Goal: Information Seeking & Learning: Learn about a topic

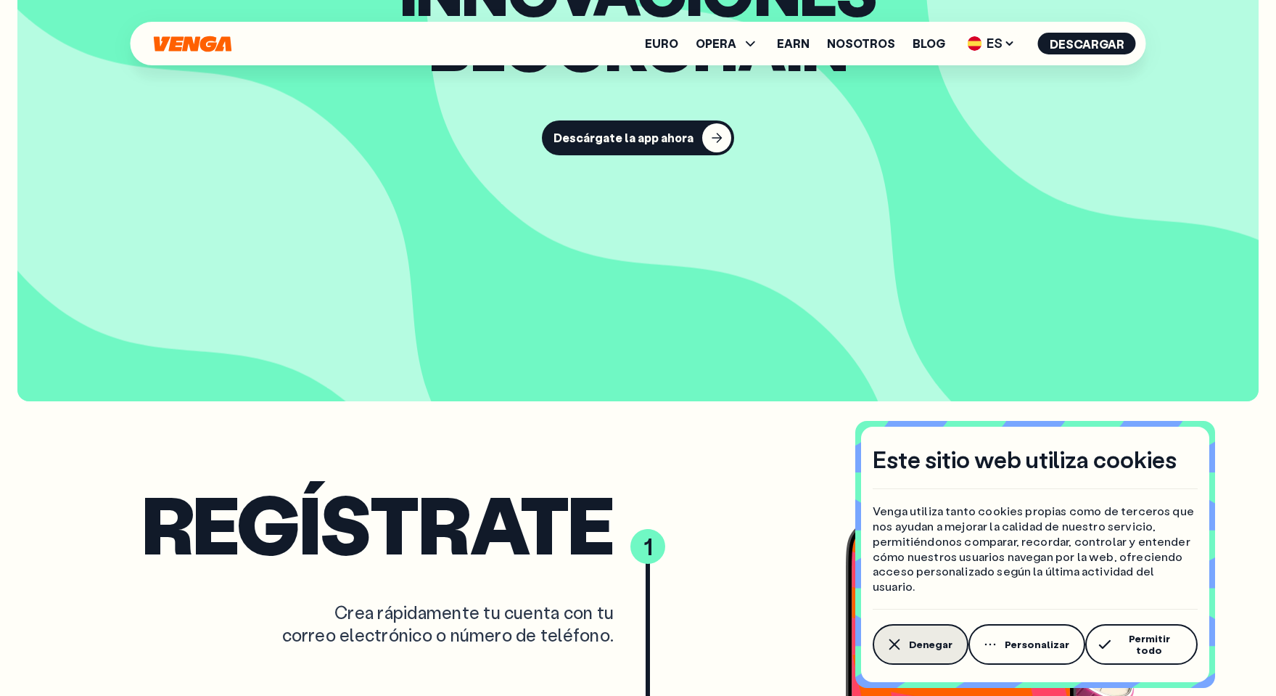
click at [902, 645] on icon "button" at bounding box center [894, 644] width 17 height 17
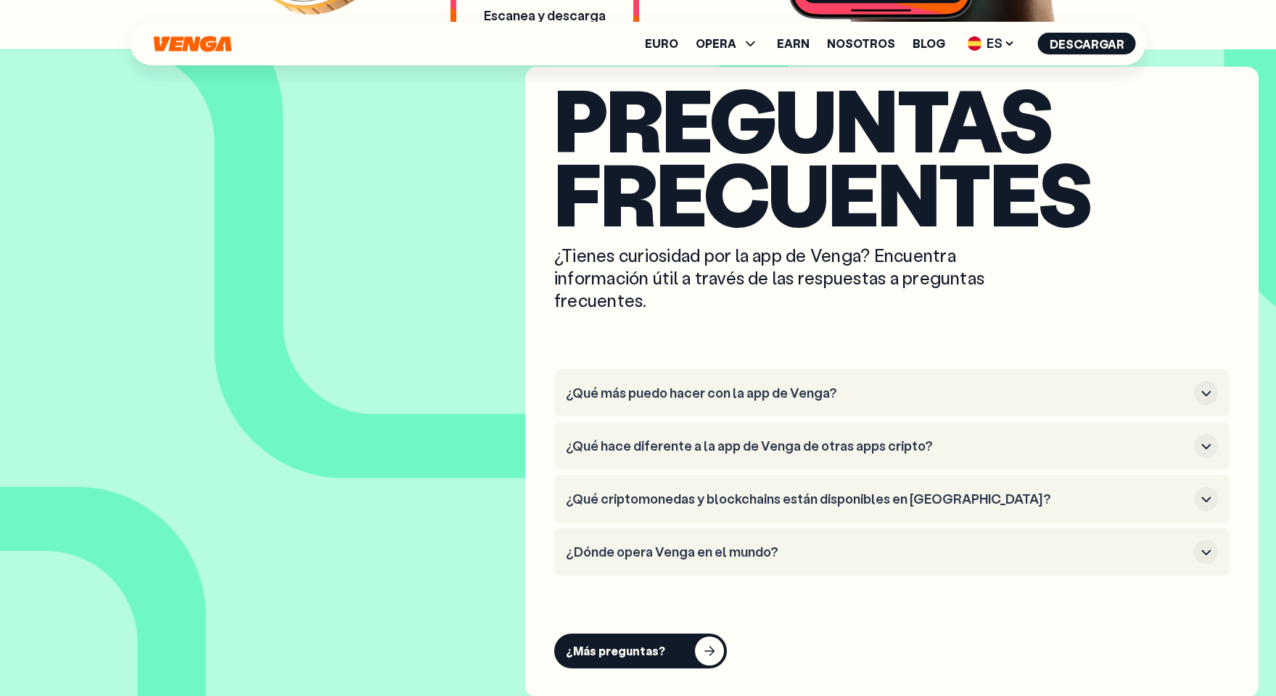
click at [787, 395] on h3 "¿Qué más puedo hacer con la app de Venga?" at bounding box center [877, 393] width 623 height 16
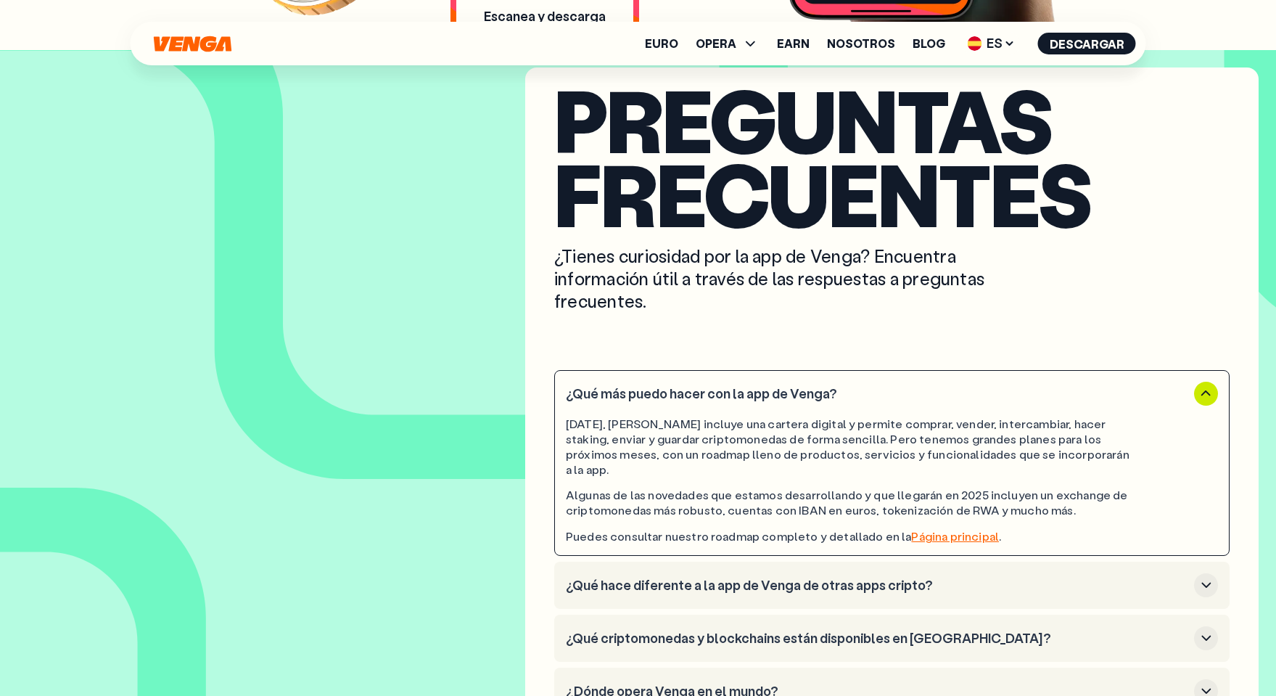
click at [789, 389] on h3 "¿Qué más puedo hacer con la app de Venga?" at bounding box center [877, 394] width 623 height 16
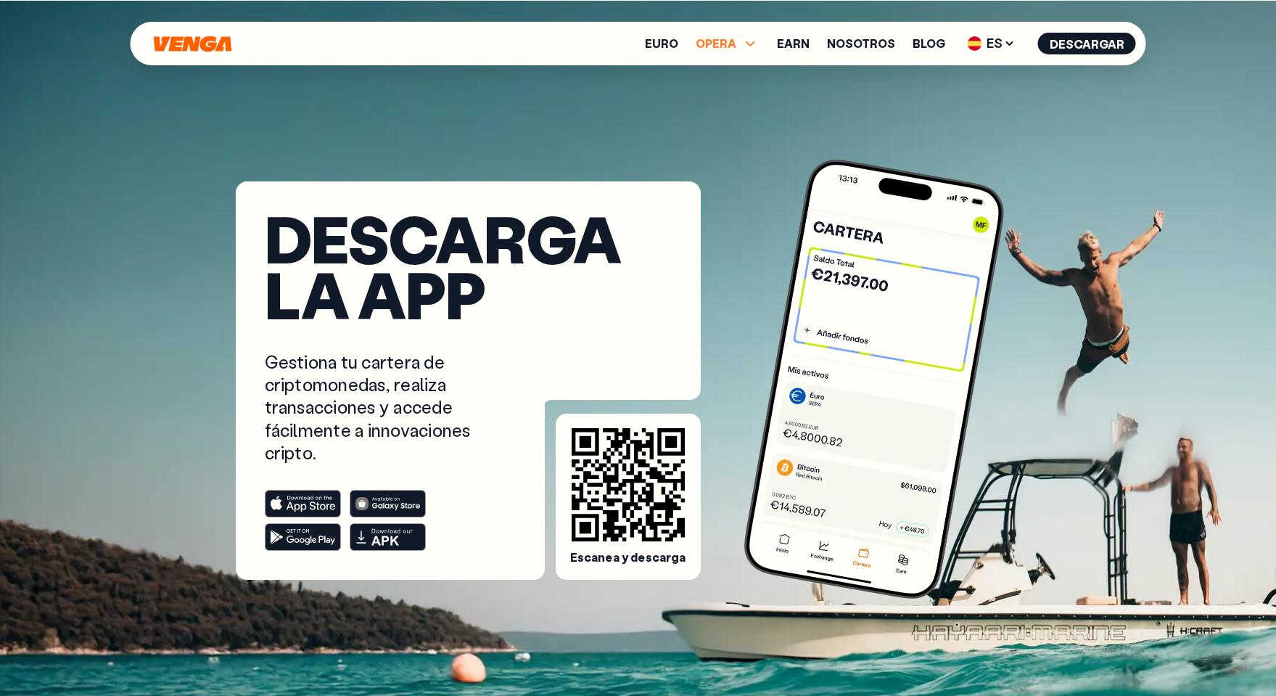
click at [736, 44] on span "OPERA" at bounding box center [716, 44] width 41 height 12
click at [718, 81] on link "Comprar" at bounding box center [727, 74] width 52 height 15
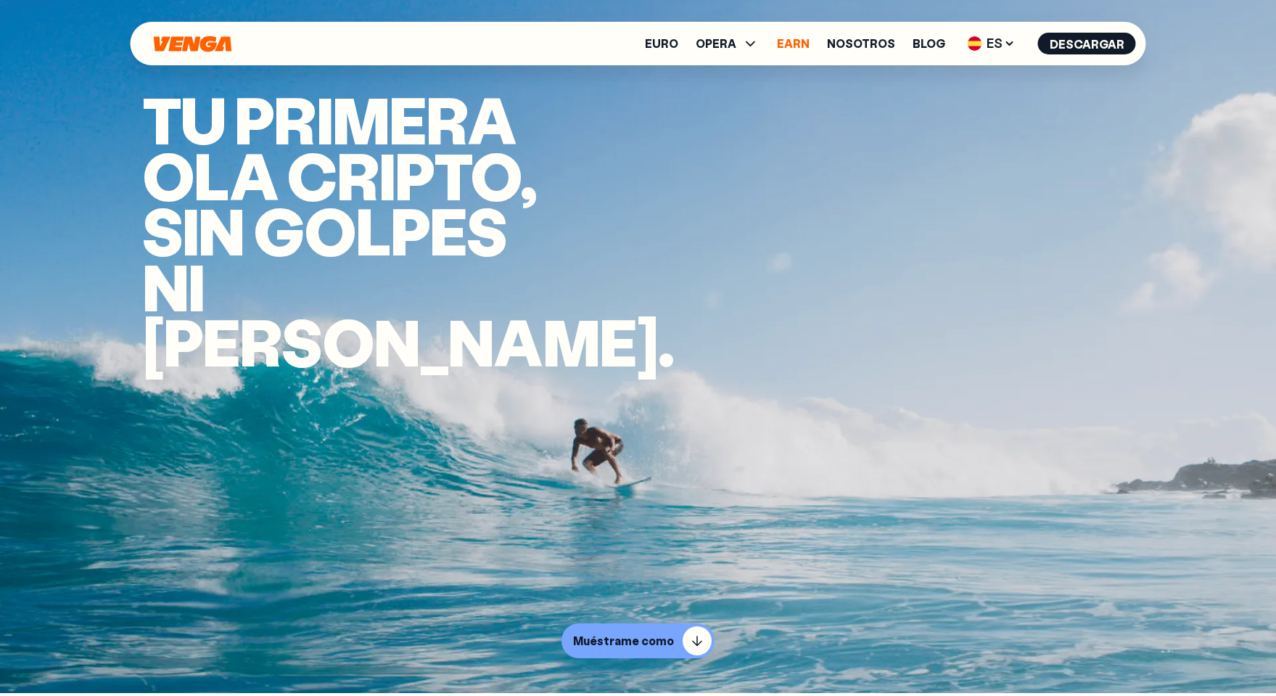
click at [803, 38] on link "Earn" at bounding box center [793, 44] width 33 height 12
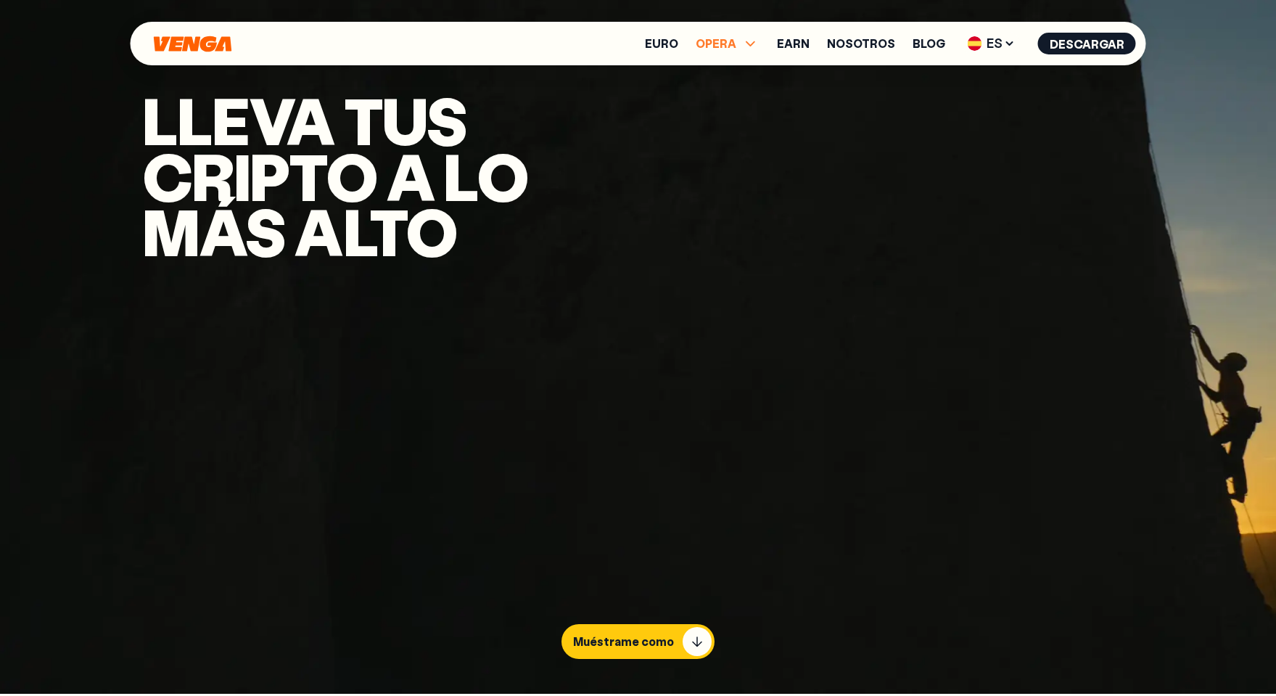
scroll to position [1, 0]
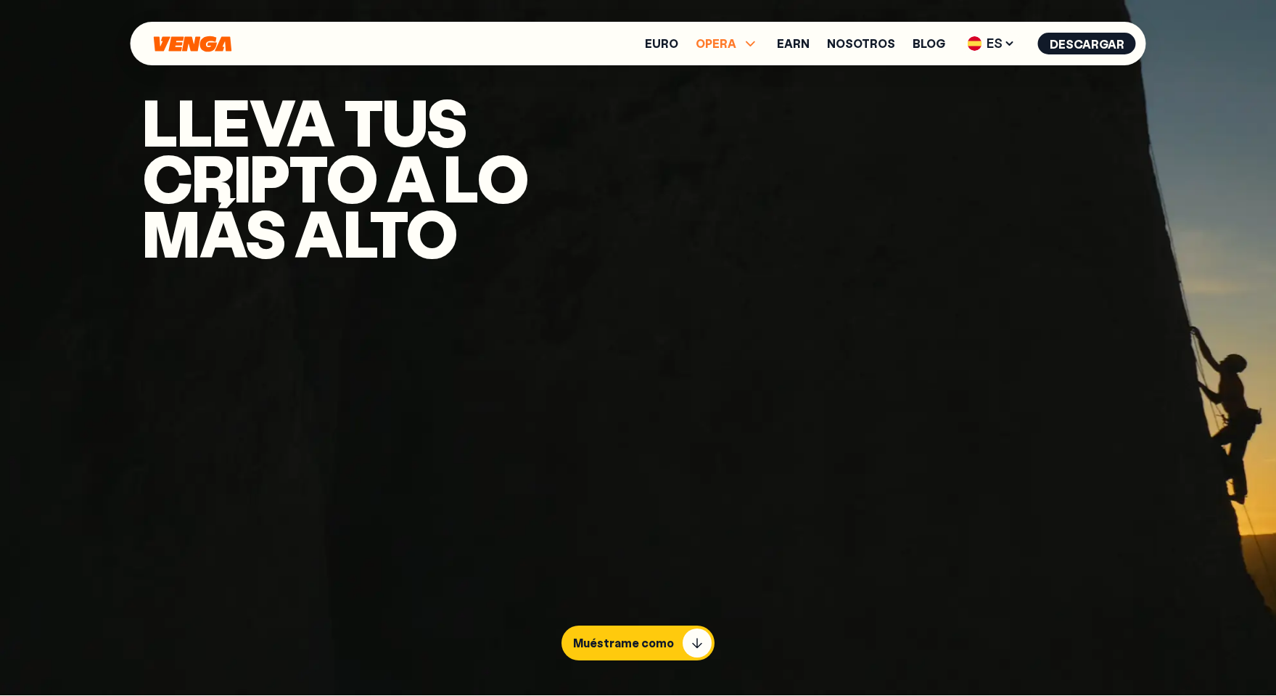
click at [736, 41] on span "OPERA" at bounding box center [716, 44] width 41 height 12
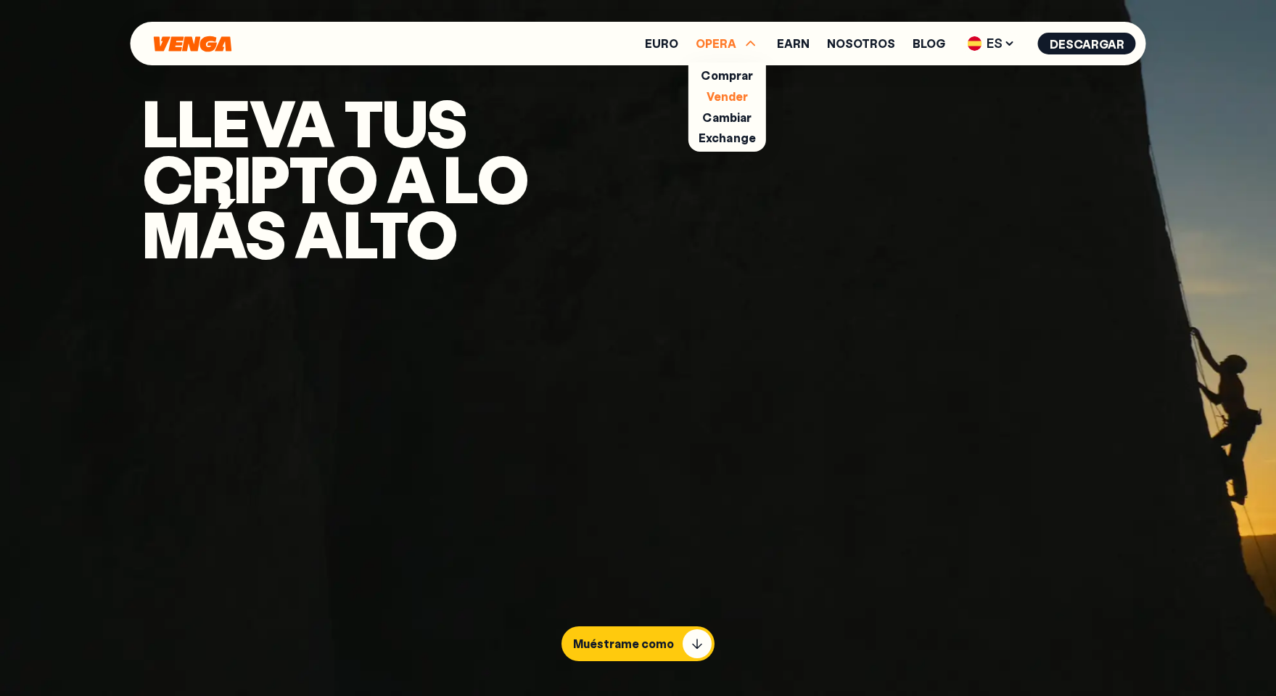
click at [731, 98] on link "Vender" at bounding box center [728, 96] width 42 height 15
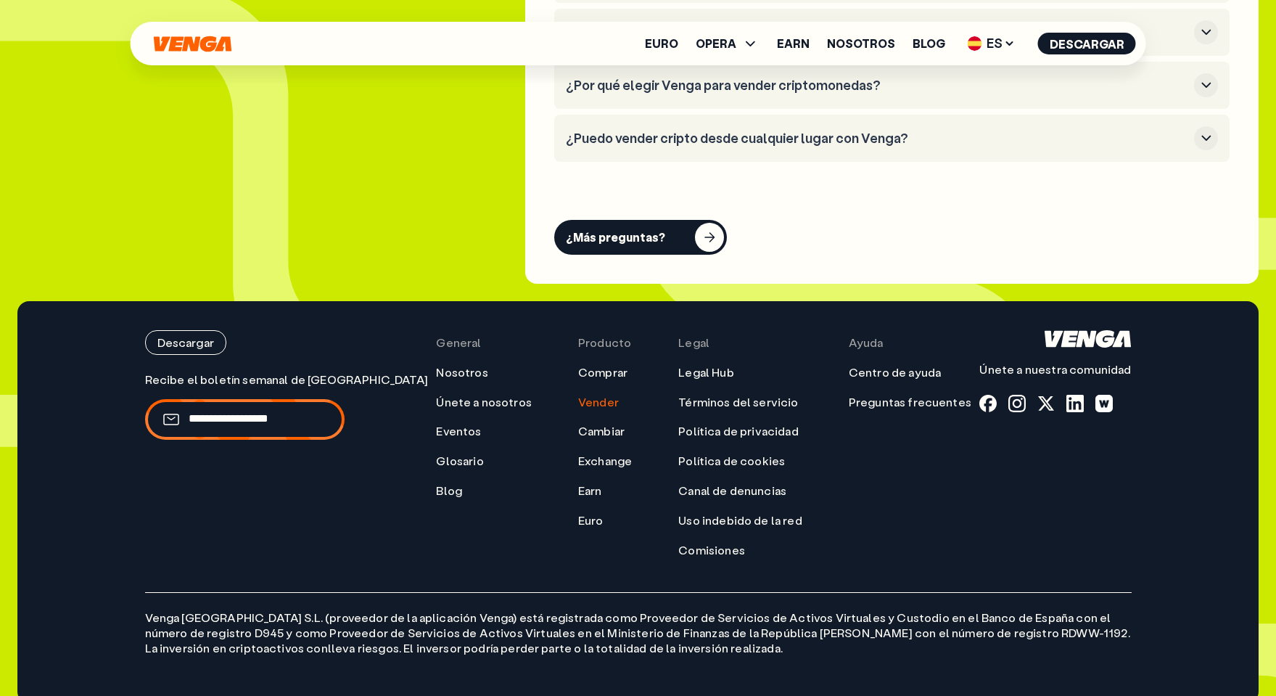
scroll to position [4445, 0]
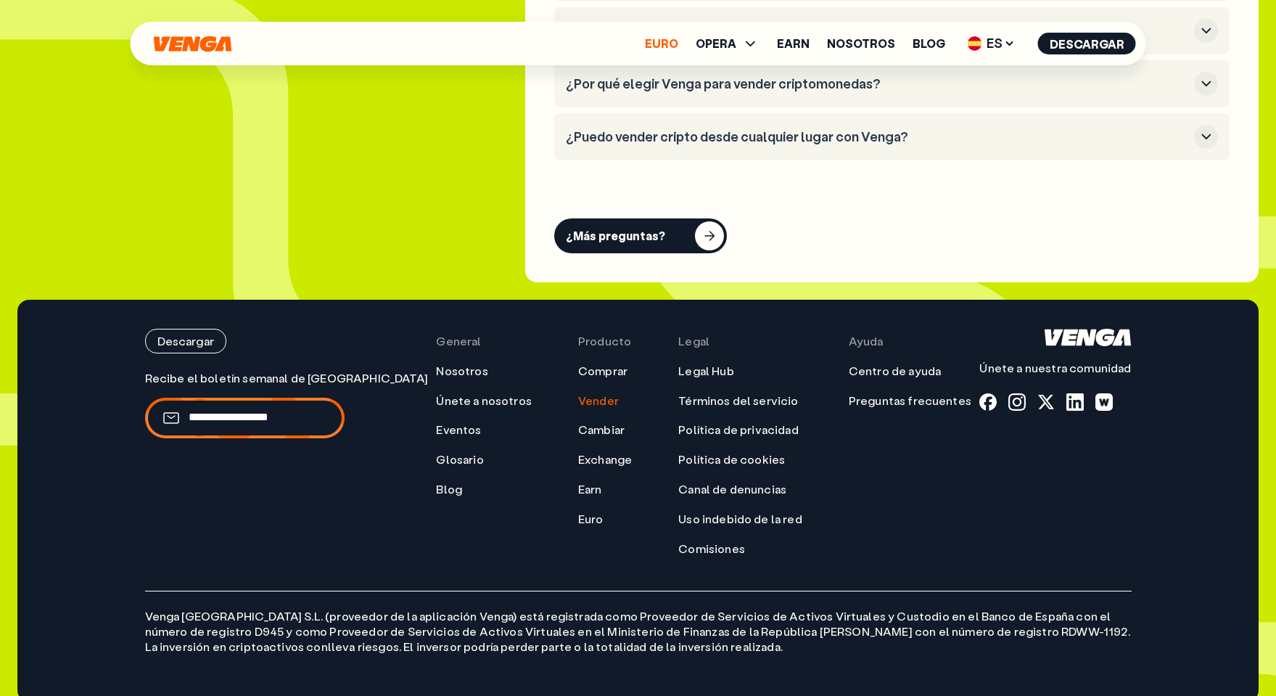
click at [675, 49] on link "Euro" at bounding box center [661, 44] width 33 height 12
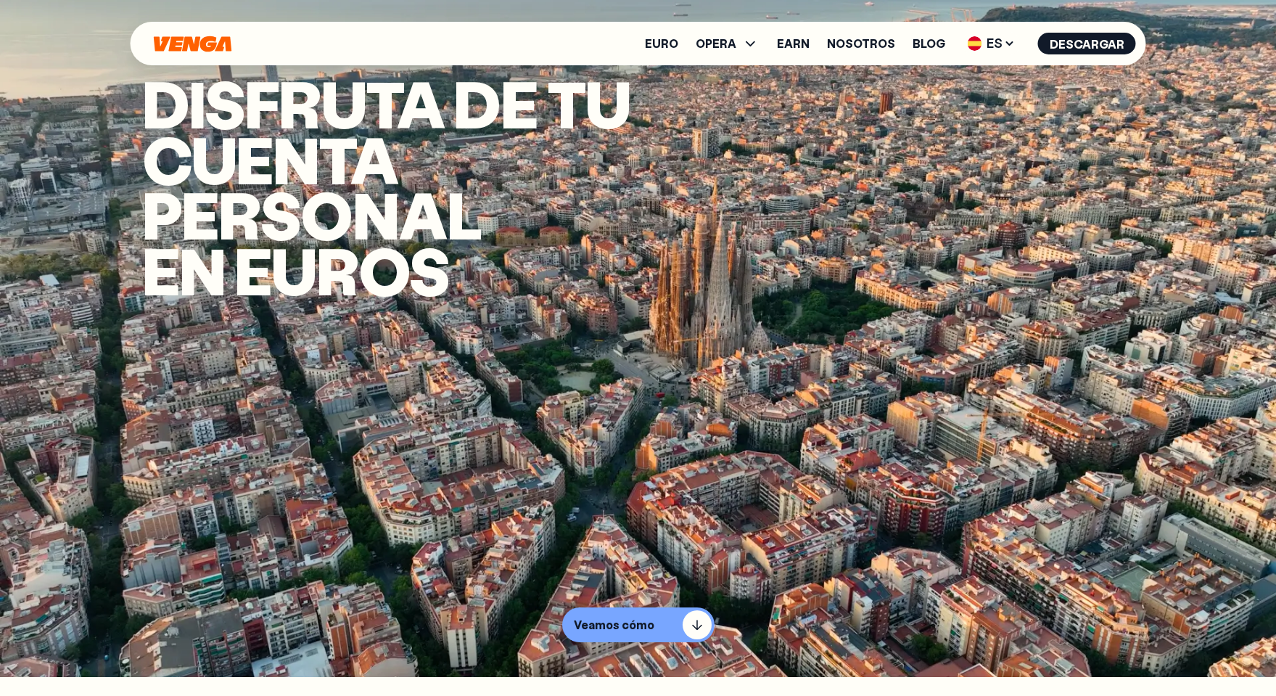
click at [888, 52] on ul "Euro OPERA Comprar Vender Cambiar Exchange Earn Nosotros Blog ES English - EN E…" at bounding box center [890, 43] width 491 height 23
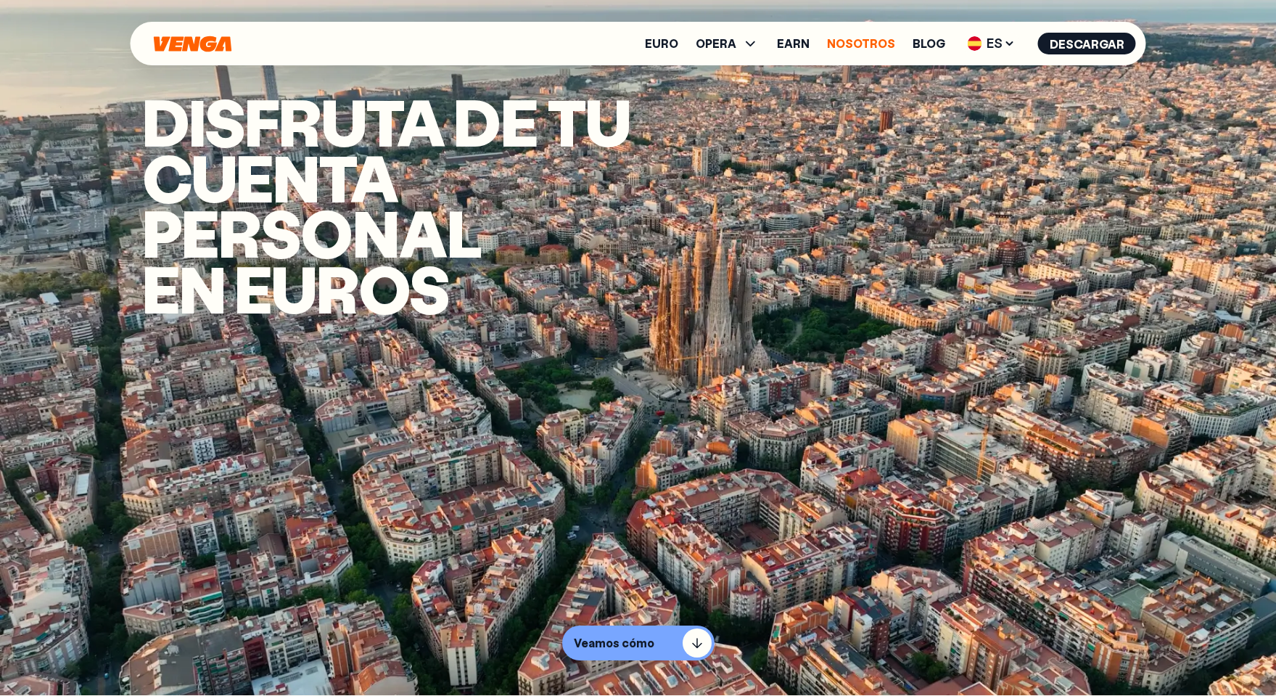
click at [885, 43] on link "Nosotros" at bounding box center [861, 44] width 68 height 12
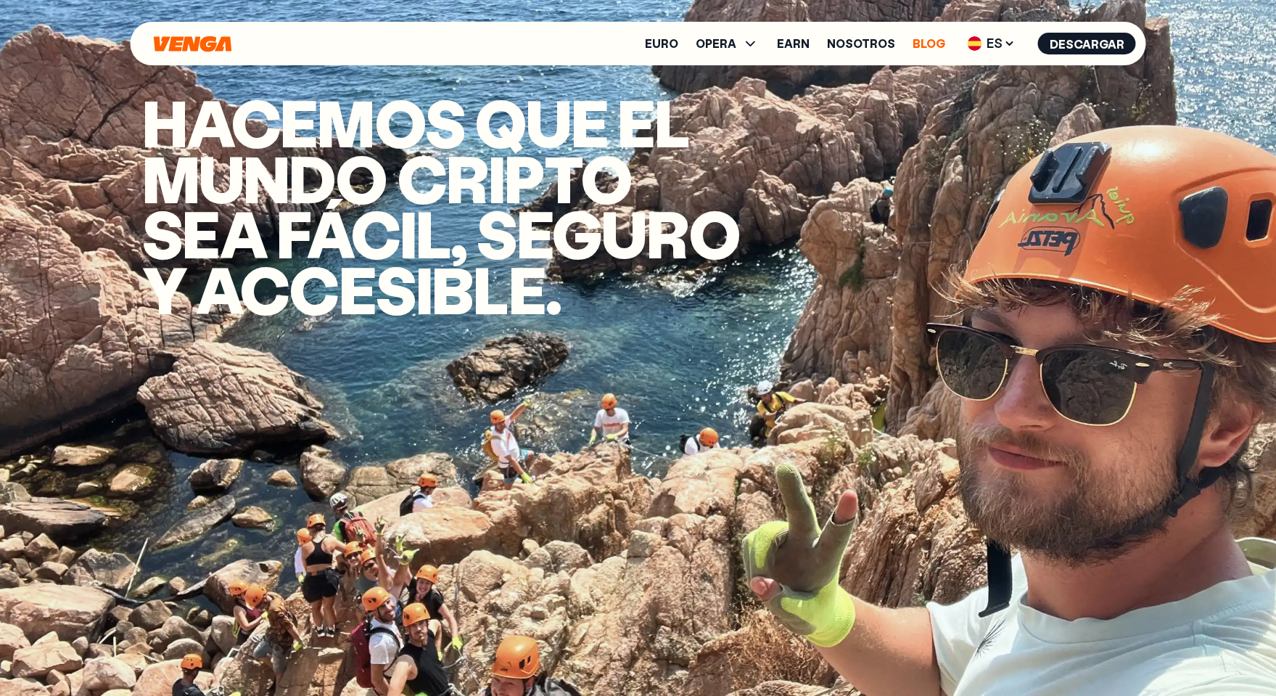
click at [925, 42] on link "Blog" at bounding box center [929, 44] width 33 height 12
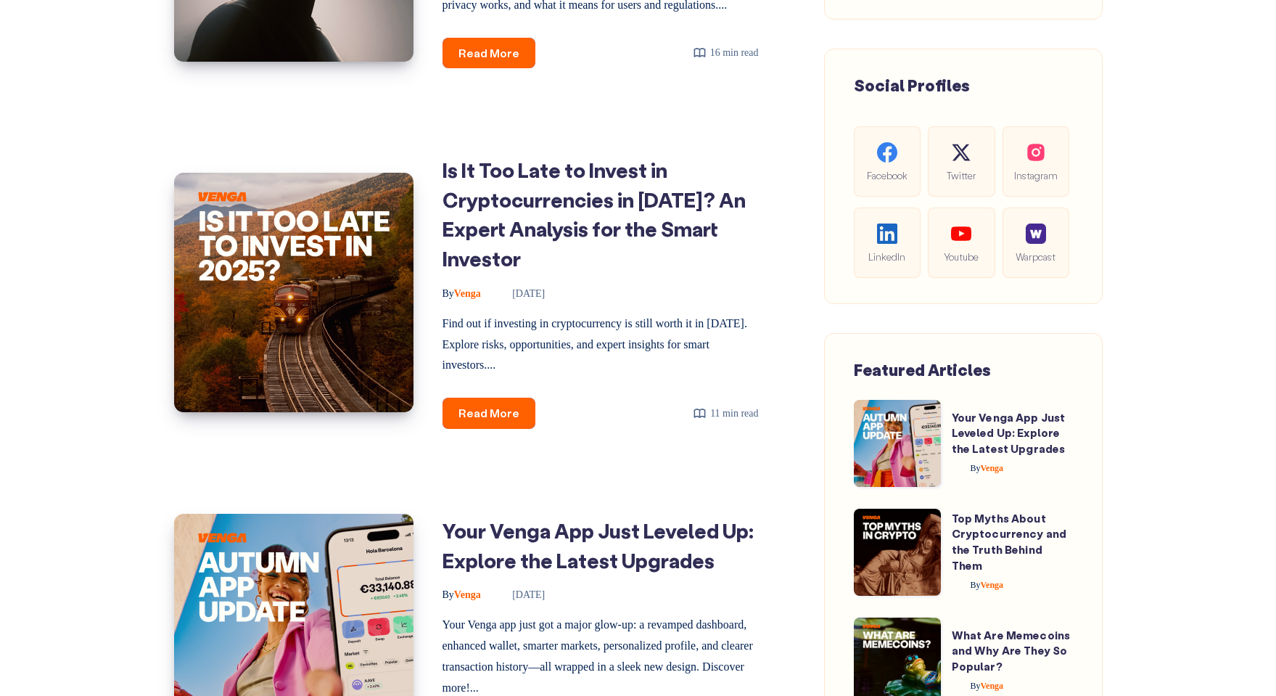
scroll to position [866, 0]
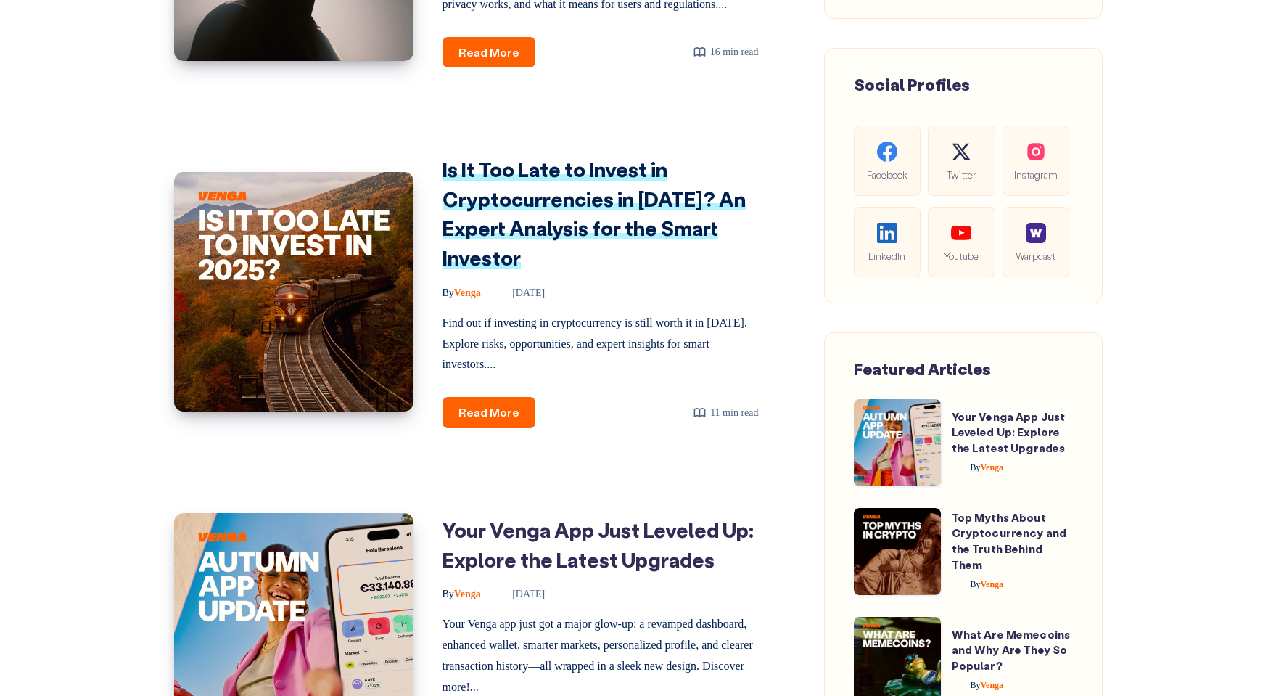
click at [548, 206] on link "Is It Too Late to Invest in Cryptocurrencies in [DATE]? An Expert Analysis for …" at bounding box center [594, 213] width 303 height 115
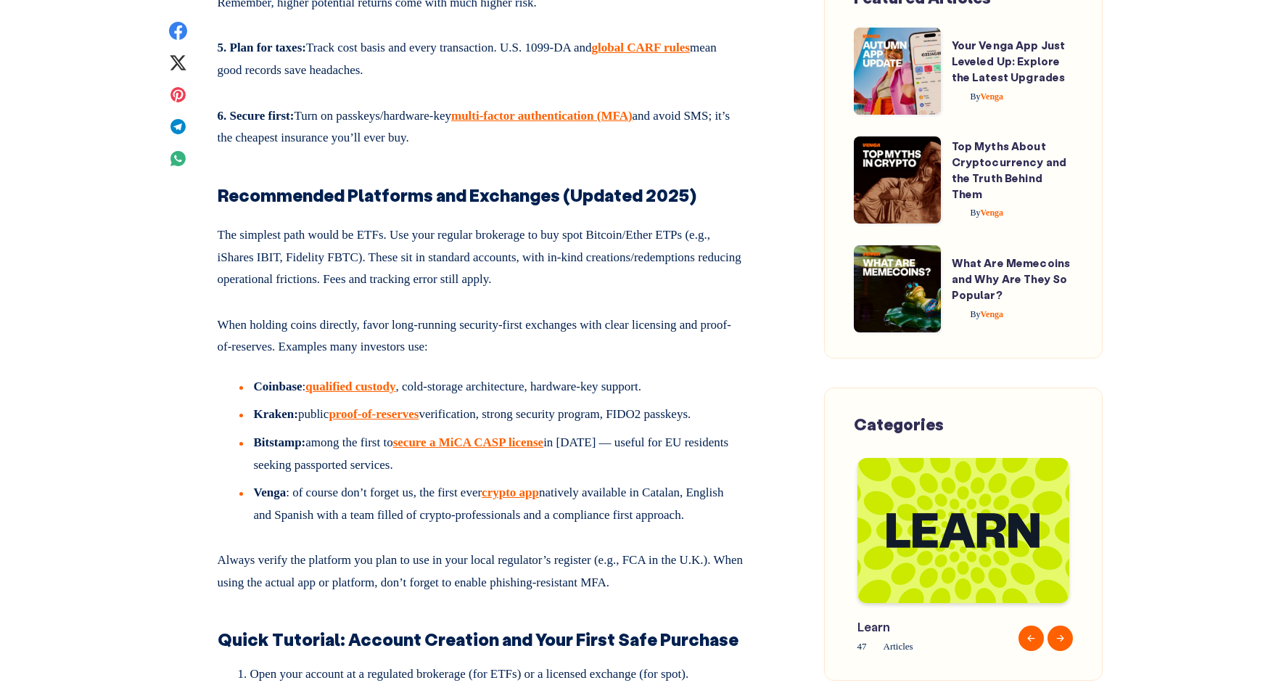
scroll to position [9710, 0]
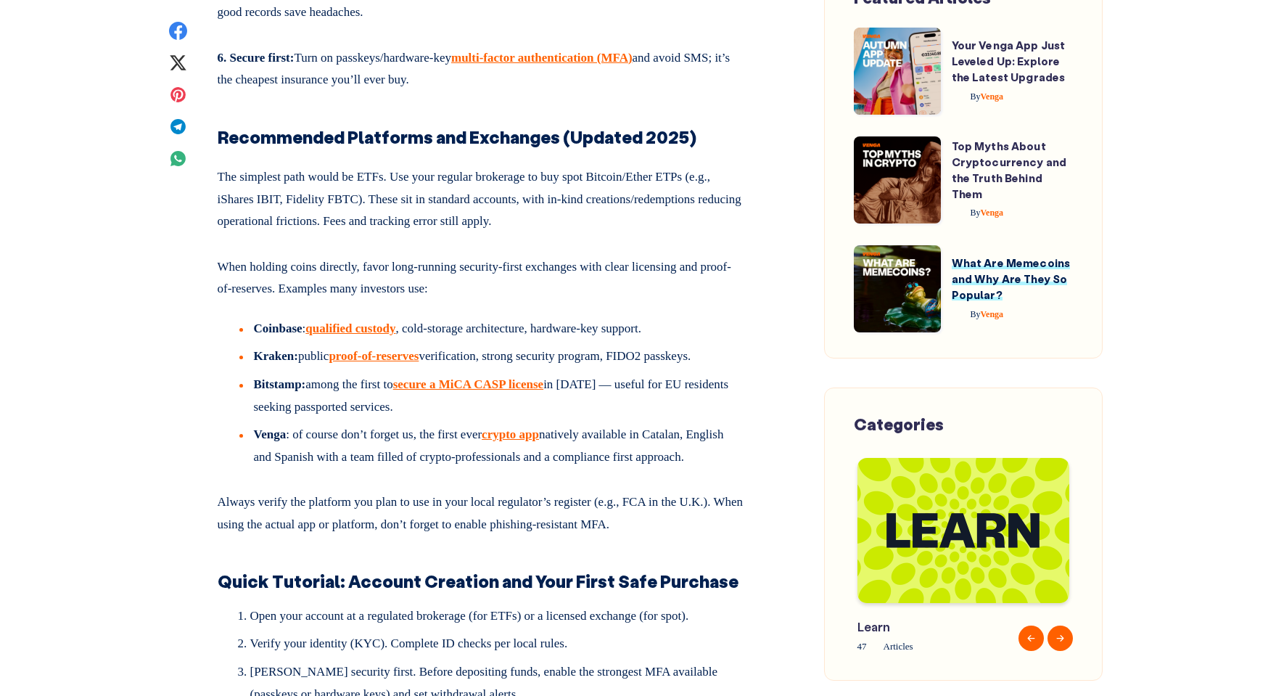
click at [1014, 280] on link "What Are Memecoins and Why Are They So Popular?" at bounding box center [1011, 278] width 119 height 46
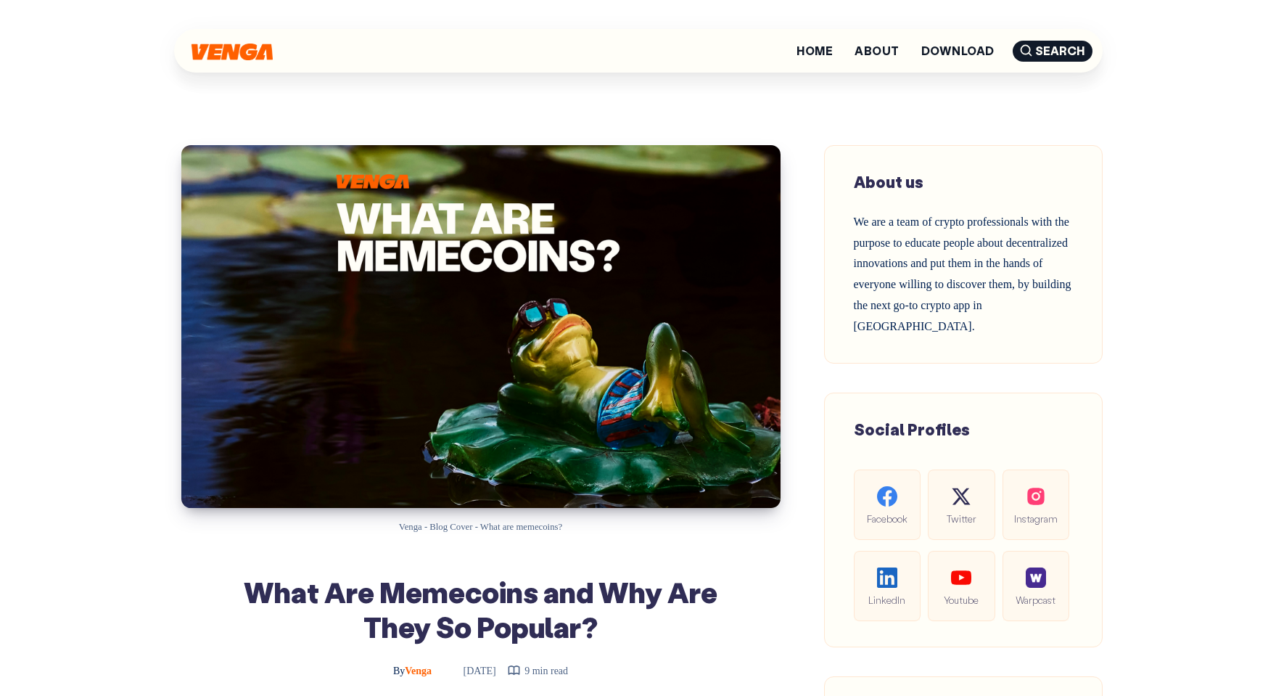
click at [260, 53] on img at bounding box center [232, 52] width 81 height 17
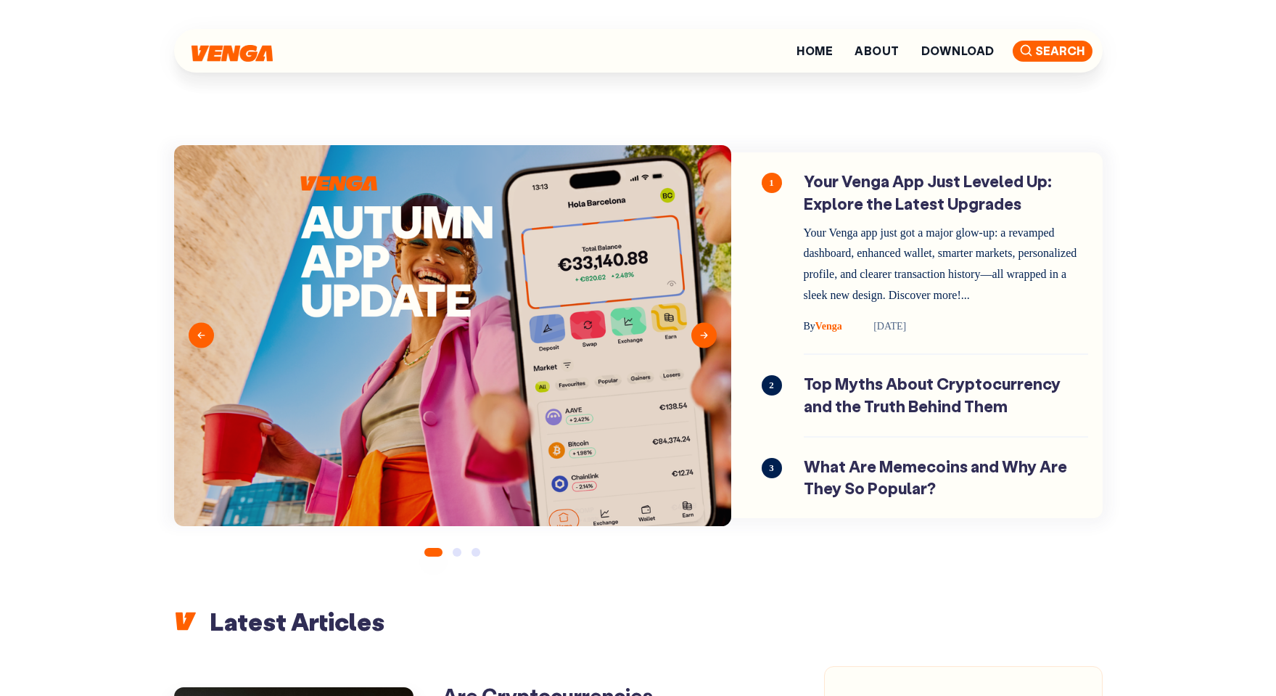
click at [1074, 57] on span "Search" at bounding box center [1053, 51] width 80 height 21
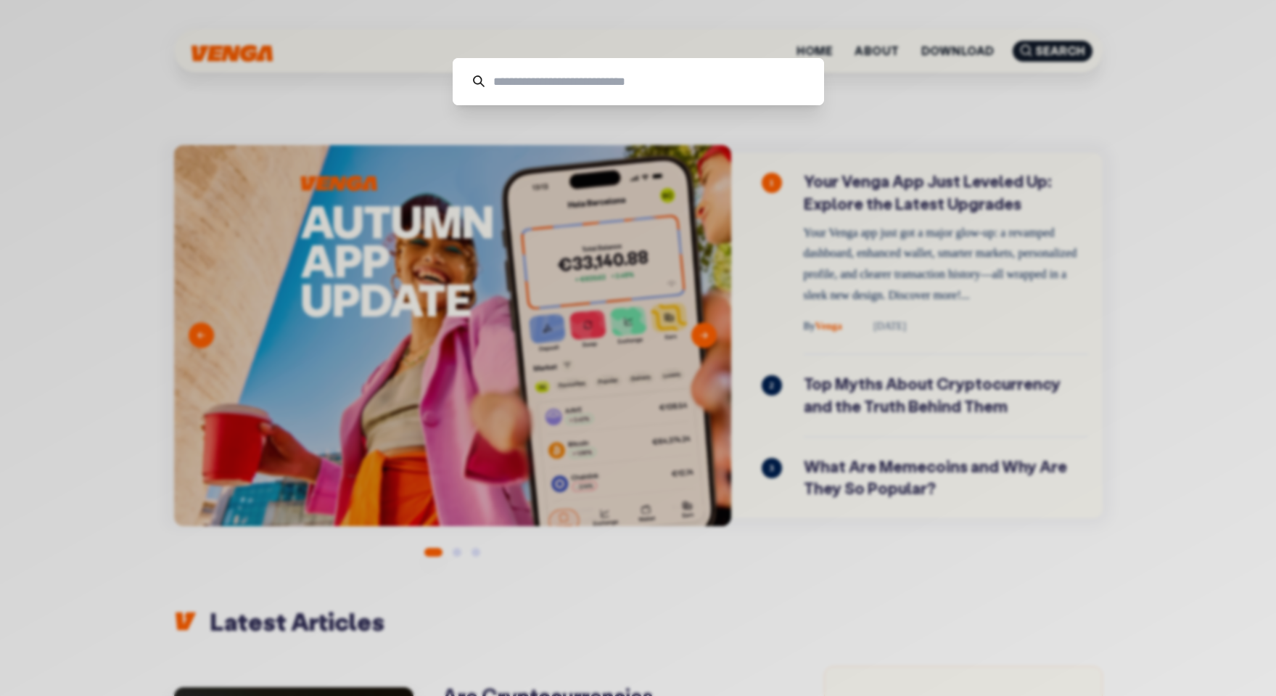
click at [438, 159] on div "Cancel" at bounding box center [638, 348] width 1276 height 696
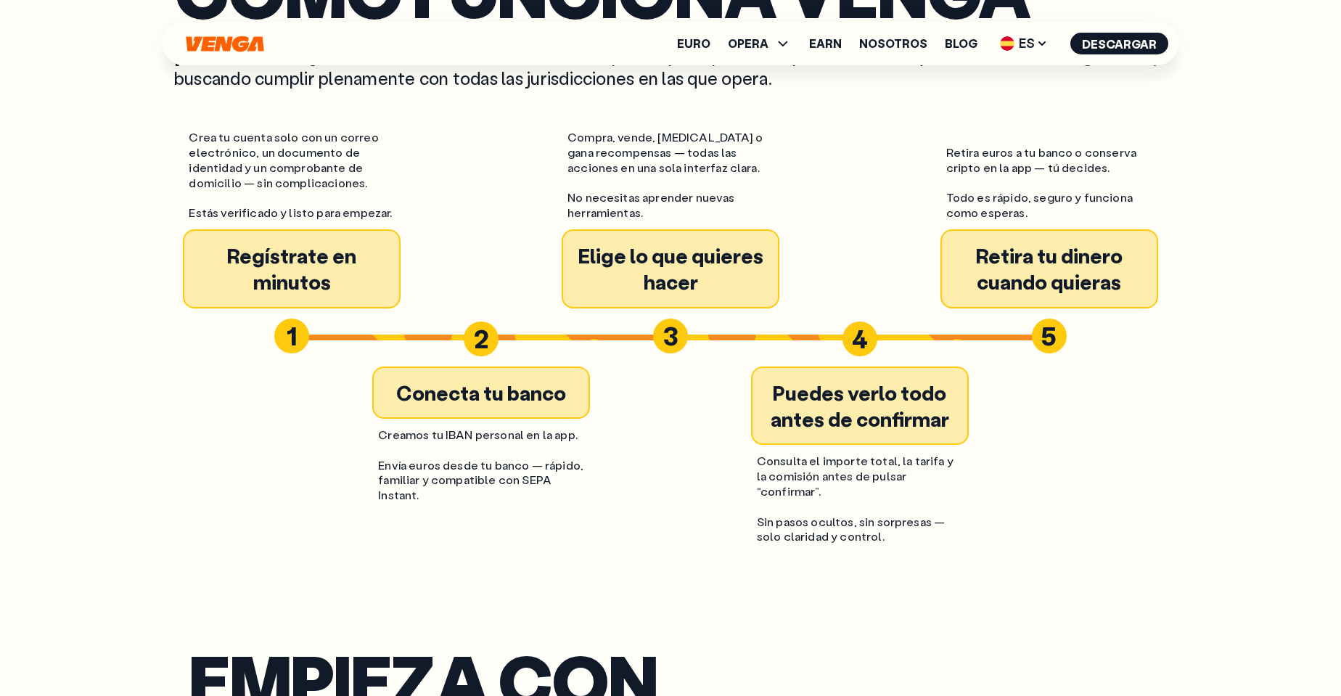
scroll to position [1987, 0]
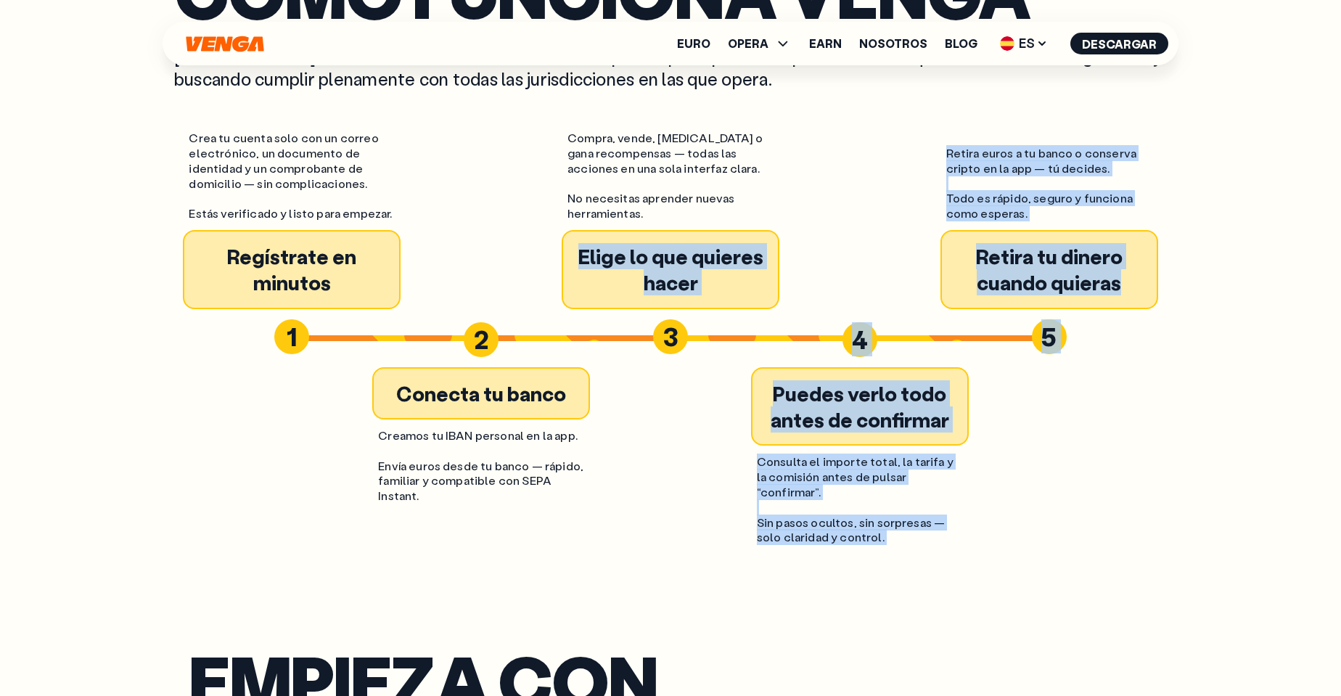
drag, startPoint x: 685, startPoint y: 334, endPoint x: 668, endPoint y: 356, distance: 27.4
click at [668, 356] on div "Crea tu cuenta solo con un correo electrónico, un documento de identidad y un c…" at bounding box center [670, 337] width 993 height 449
click at [839, 330] on div "Crea tu cuenta solo con un correo electrónico, un documento de identidad y un c…" at bounding box center [670, 337] width 993 height 449
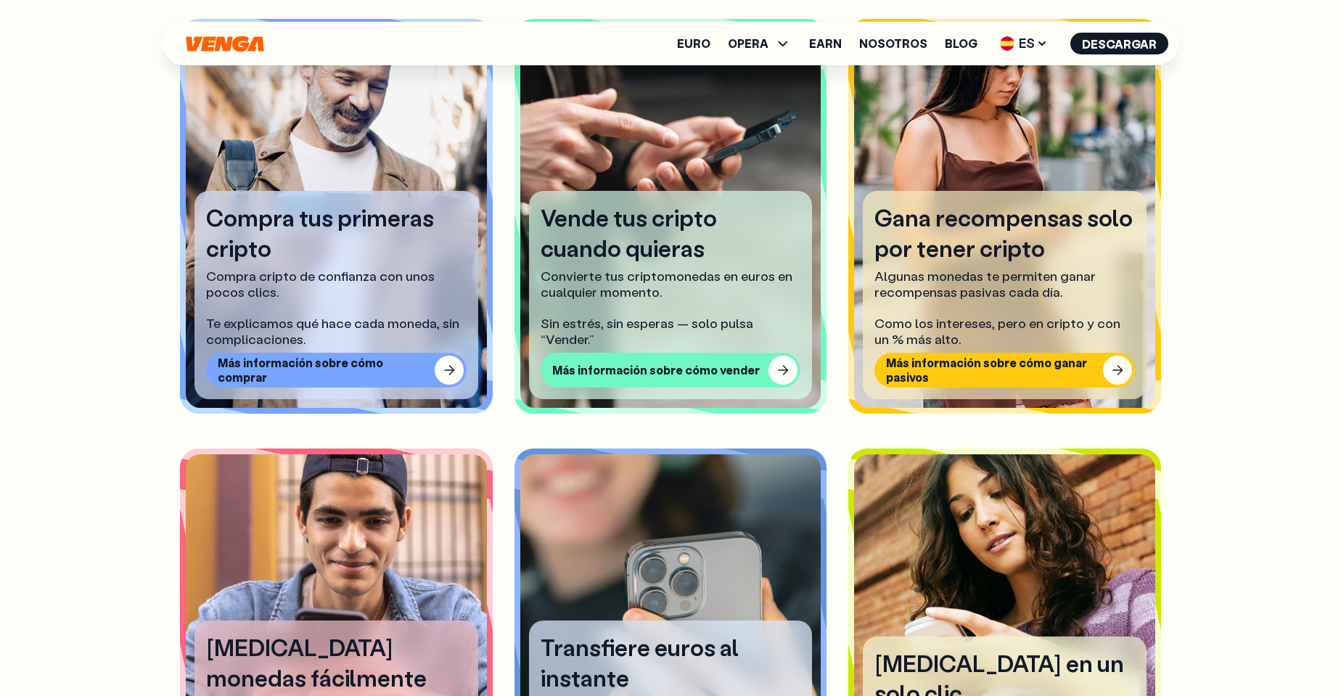
scroll to position [1006, 0]
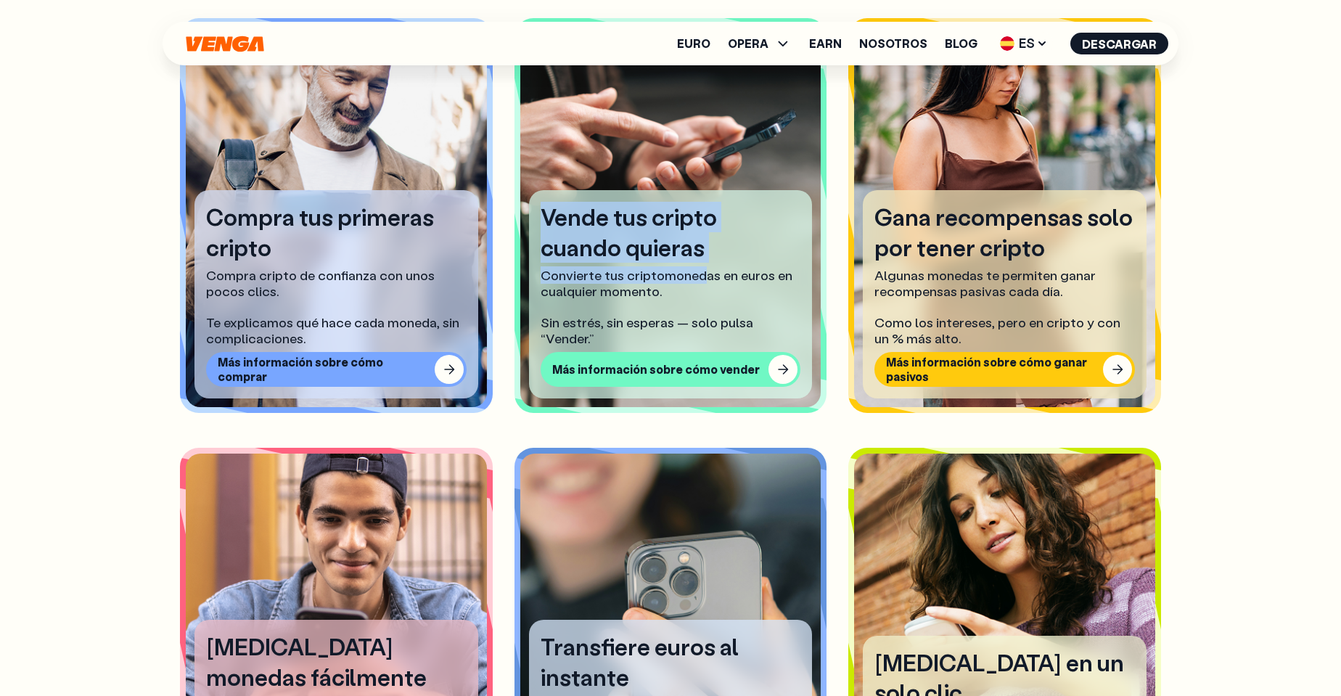
drag, startPoint x: 540, startPoint y: 216, endPoint x: 703, endPoint y: 279, distance: 175.0
click at [703, 279] on div "Vende tus cripto cuando quieras Convierte tus criptomonedas en euros en cualqui…" at bounding box center [671, 294] width 284 height 208
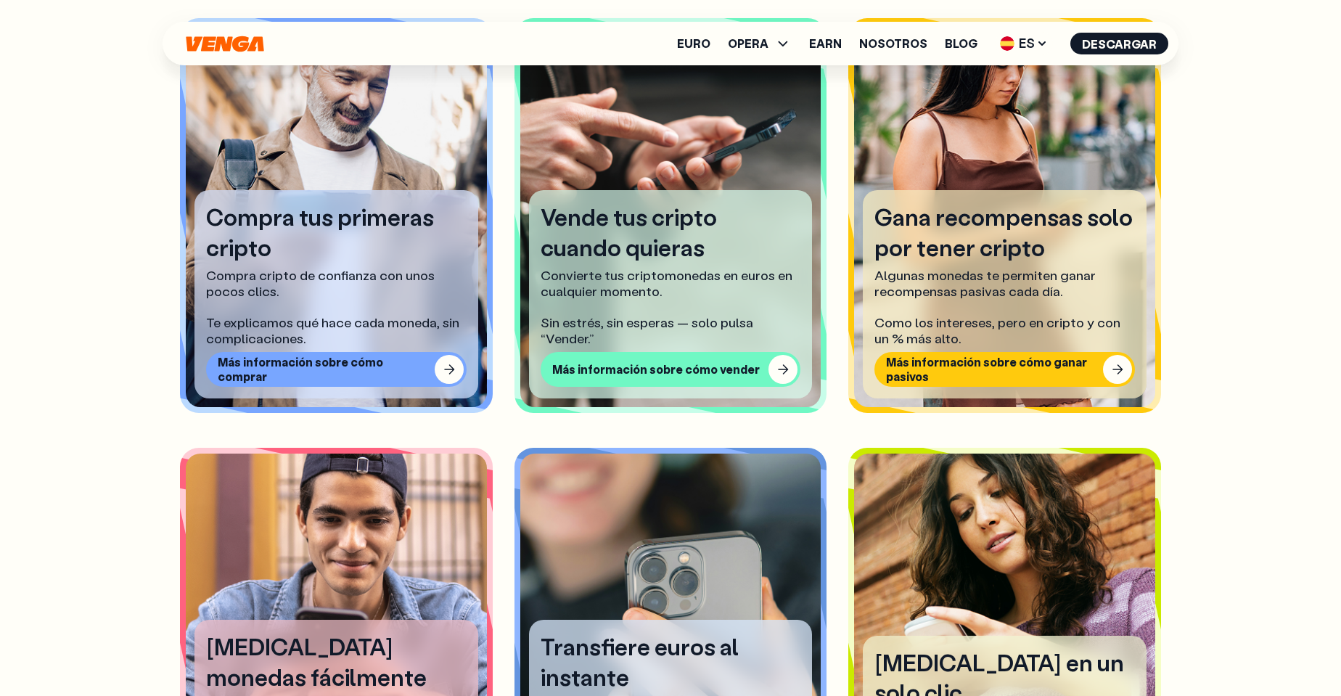
click at [774, 269] on div "Convierte tus criptomonedas en euros en cualquier momento. Sin estrés, sin espe…" at bounding box center [671, 307] width 260 height 78
